Goal: Transaction & Acquisition: Book appointment/travel/reservation

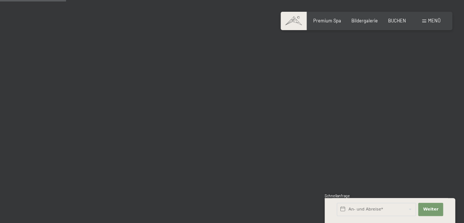
scroll to position [937, 0]
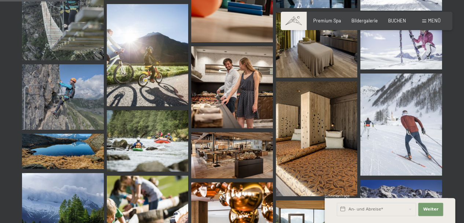
click at [234, 91] on img at bounding box center [232, 87] width 82 height 82
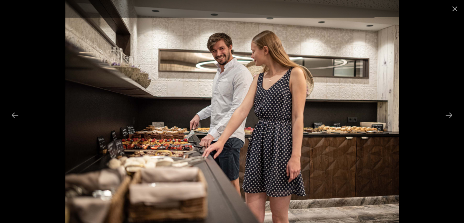
click at [447, 119] on button "Next slide" at bounding box center [449, 115] width 15 height 14
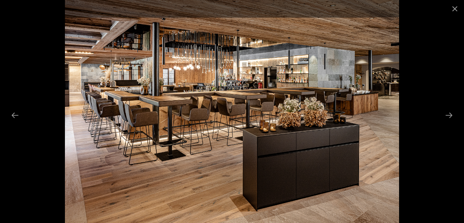
click at [444, 123] on div at bounding box center [232, 111] width 464 height 223
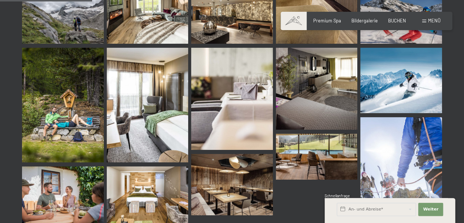
scroll to position [1313, 0]
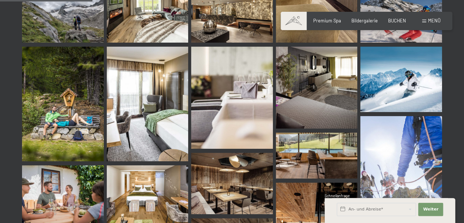
click at [248, 117] on img at bounding box center [232, 98] width 82 height 102
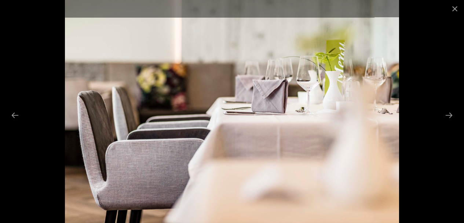
click at [450, 120] on button "Next slide" at bounding box center [449, 115] width 15 height 14
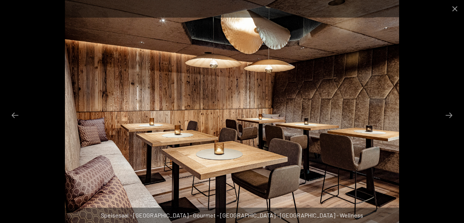
click at [449, 120] on button "Next slide" at bounding box center [449, 115] width 15 height 14
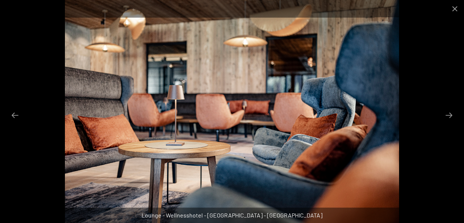
click at [449, 125] on div at bounding box center [232, 111] width 464 height 223
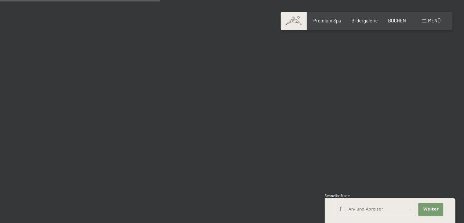
scroll to position [2267, 0]
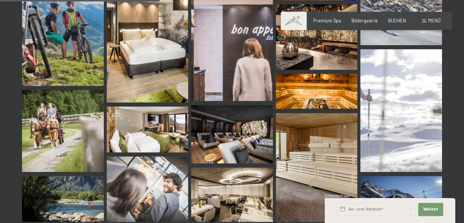
click at [150, 46] on img at bounding box center [148, 41] width 82 height 123
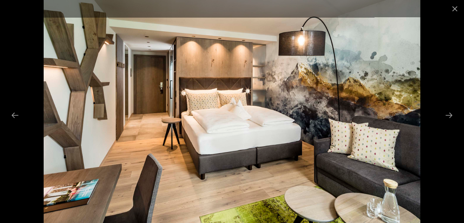
scroll to position [2352, 0]
click at [450, 116] on button "Next slide" at bounding box center [449, 115] width 15 height 14
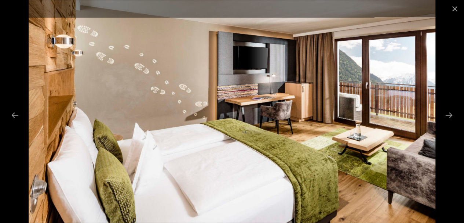
click at [446, 116] on button "Next slide" at bounding box center [449, 115] width 15 height 14
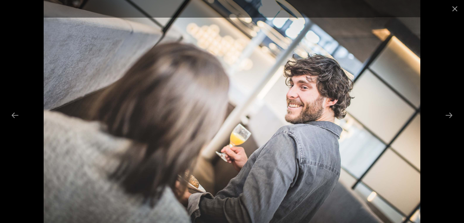
click at [447, 116] on button "Next slide" at bounding box center [449, 115] width 15 height 14
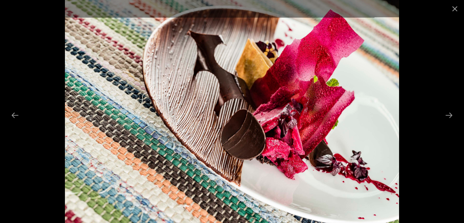
click at [444, 119] on button "Next slide" at bounding box center [449, 115] width 15 height 14
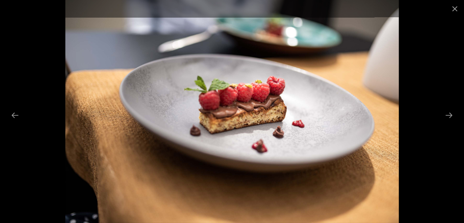
click at [445, 124] on div at bounding box center [232, 111] width 464 height 223
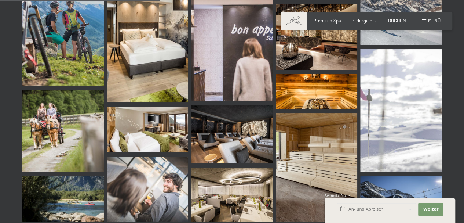
click at [398, 22] on span "BUCHEN" at bounding box center [397, 21] width 18 height 6
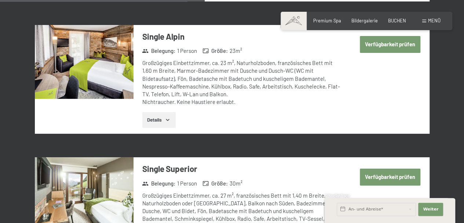
scroll to position [1107, 0]
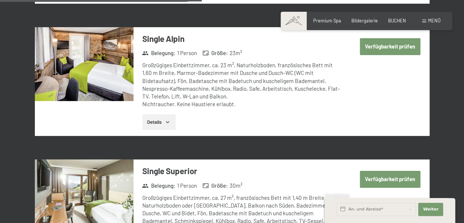
click at [441, 163] on div "Reisedaten Belegung 2 Erwachsene Erwachsene 1 2 3 4 Kinder 0 1 2 3 Zimmer hinzu…" at bounding box center [232, 144] width 445 height 2223
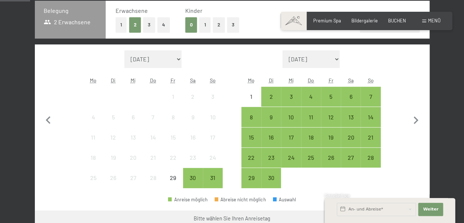
scroll to position [167, 0]
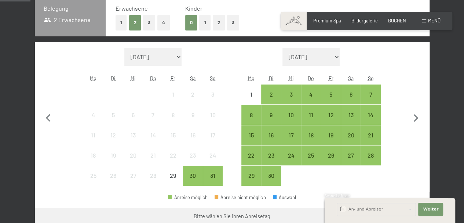
click at [269, 97] on div "2" at bounding box center [271, 100] width 18 height 18
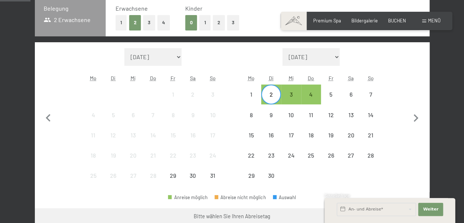
click at [314, 97] on div "4" at bounding box center [311, 100] width 18 height 18
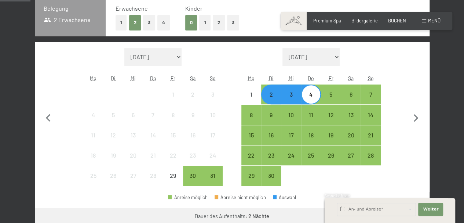
click at [433, 210] on span "Weiter" at bounding box center [430, 209] width 15 height 6
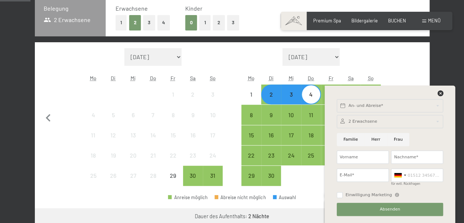
click at [440, 97] on div "An- und Abreise*" at bounding box center [390, 106] width 109 height 18
click at [440, 94] on icon at bounding box center [441, 93] width 6 height 6
